Goal: Task Accomplishment & Management: Manage account settings

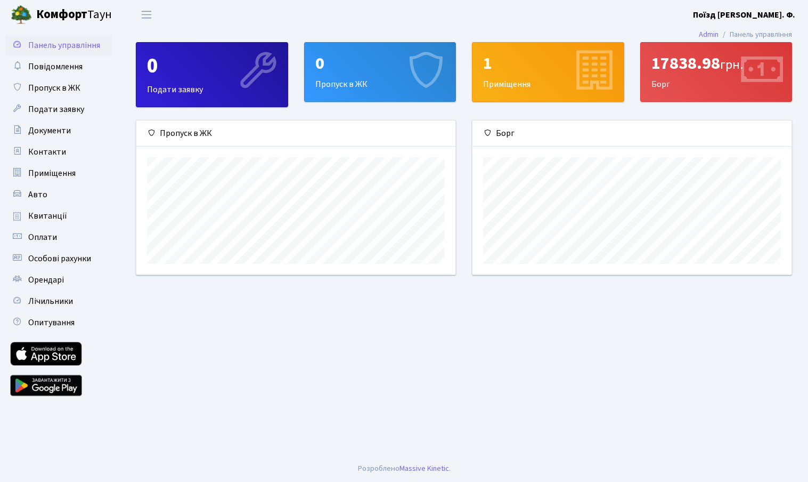
scroll to position [154, 319]
click at [763, 12] on b "Поїзд [PERSON_NAME]. Ф." at bounding box center [744, 15] width 102 height 12
click at [724, 59] on link "Вийти" at bounding box center [742, 58] width 106 height 17
click at [44, 214] on span "Квитанції" at bounding box center [47, 216] width 39 height 12
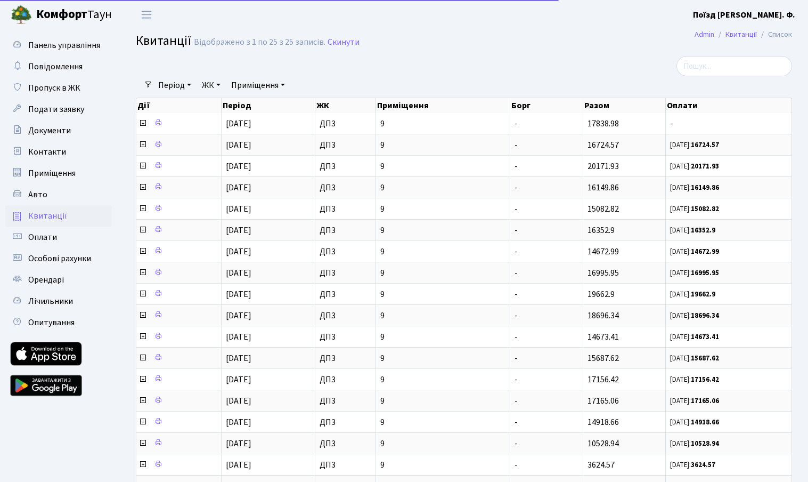
select select "25"
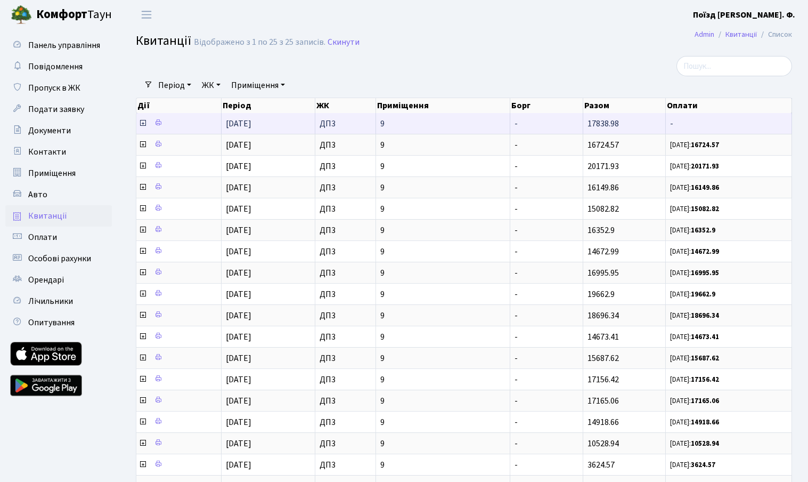
click at [142, 127] on icon at bounding box center [142, 123] width 9 height 9
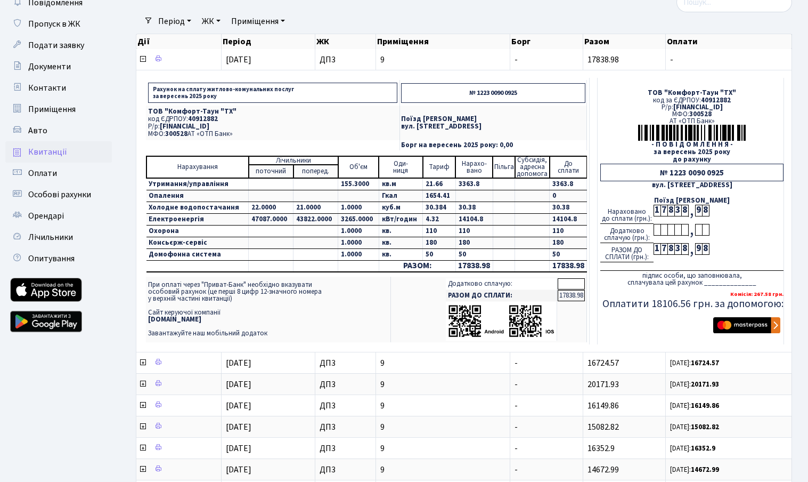
scroll to position [63, 0]
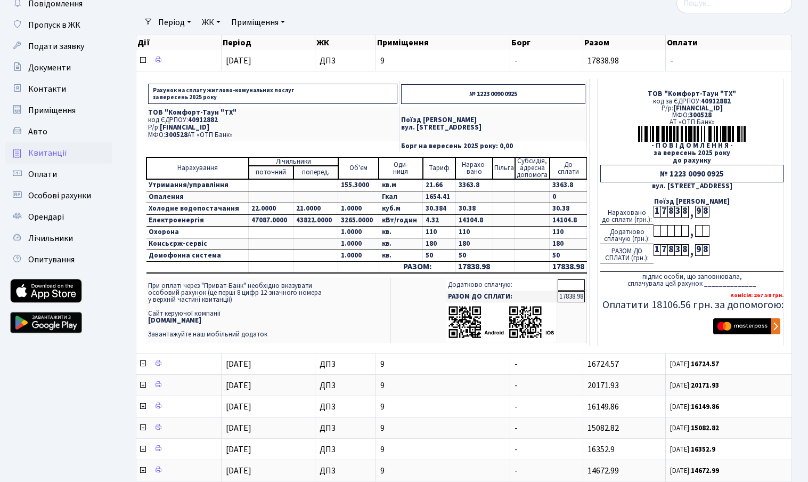
click at [293, 271] on td at bounding box center [315, 267] width 45 height 11
